Goal: Feedback & Contribution: Contribute content

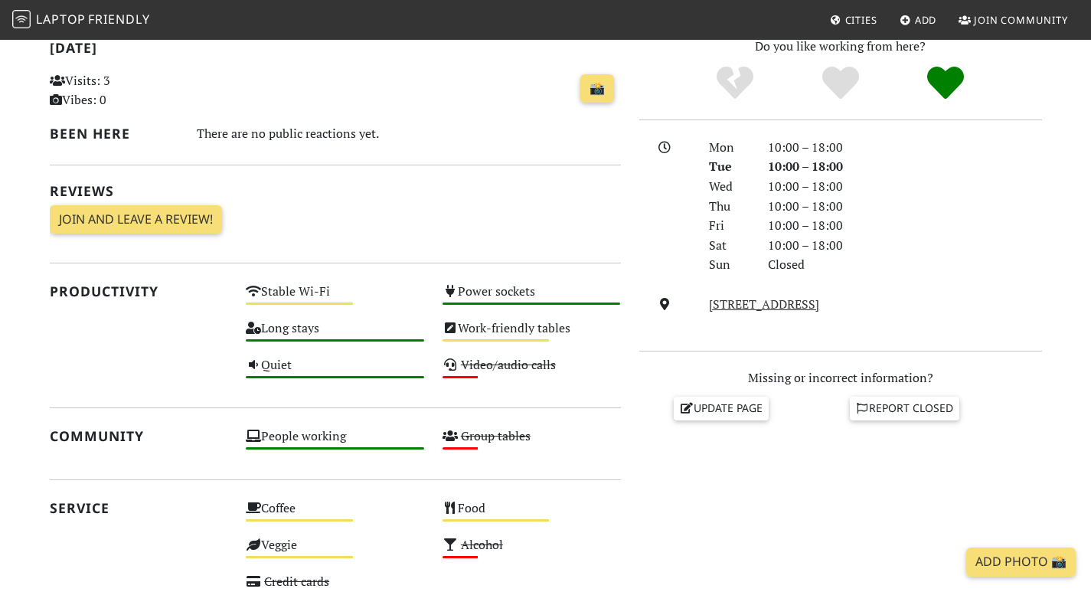
scroll to position [153, 0]
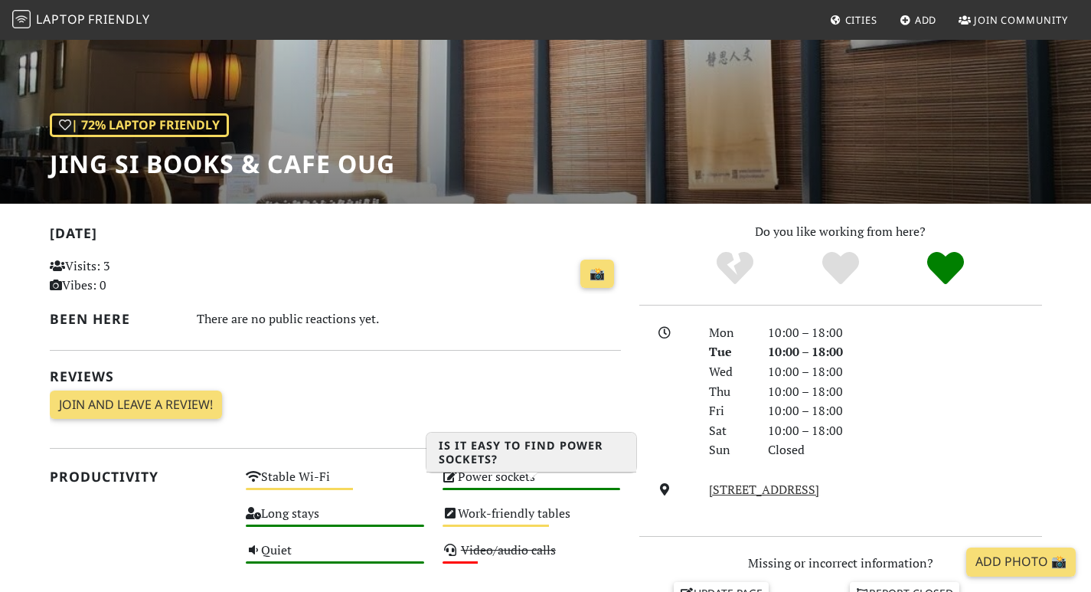
click at [507, 497] on div "Power sockets High" at bounding box center [531, 483] width 197 height 37
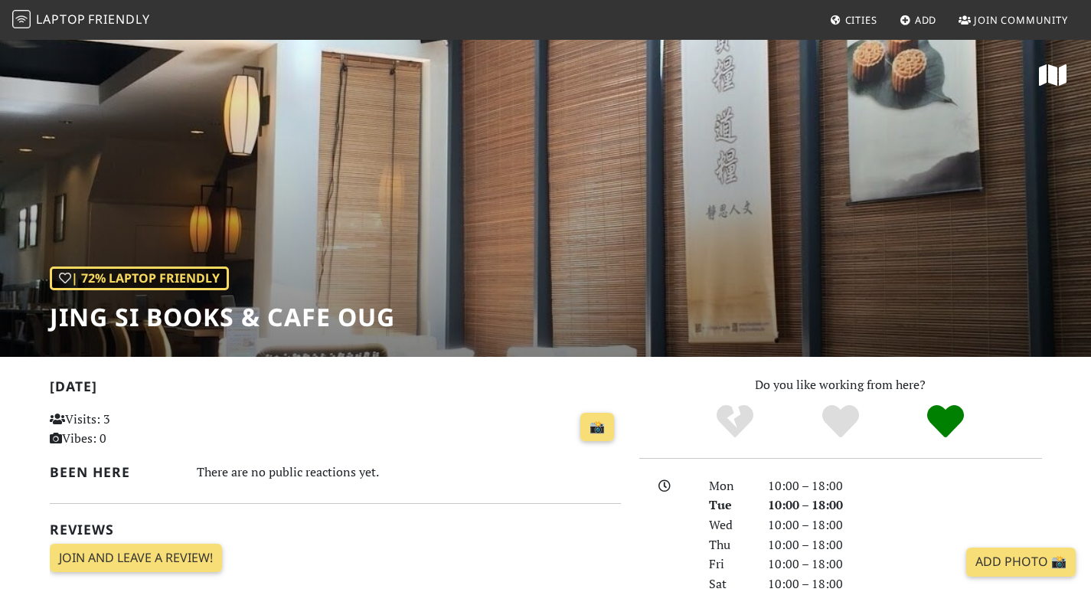
scroll to position [153, 0]
